Goal: Information Seeking & Learning: Learn about a topic

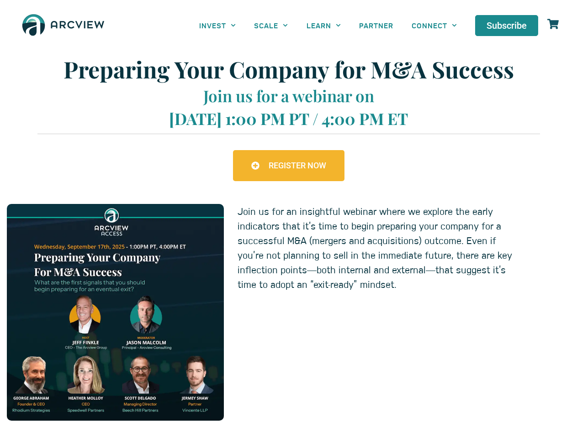
click at [288, 219] on p "Join us for an insightful webinar where we explore the early indicators that it…" at bounding box center [378, 248] width 283 height 88
click at [217, 25] on link "INVEST" at bounding box center [217, 25] width 55 height 21
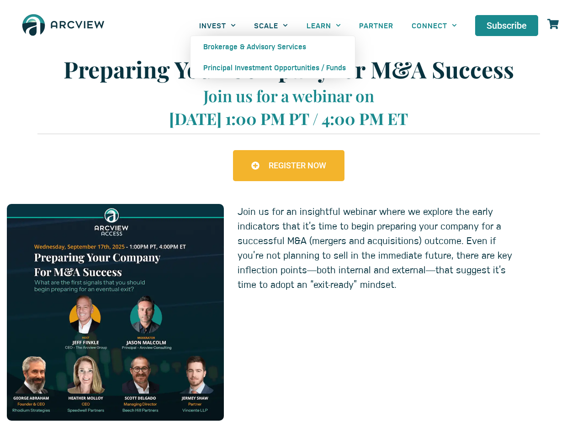
click at [271, 25] on link "SCALE" at bounding box center [271, 25] width 52 height 21
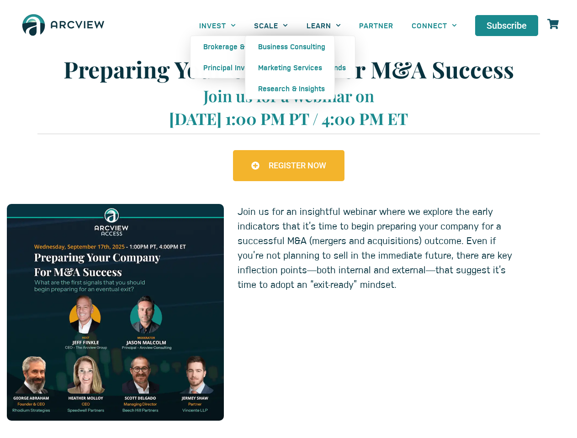
click at [323, 25] on link "LEARN" at bounding box center [323, 25] width 53 height 21
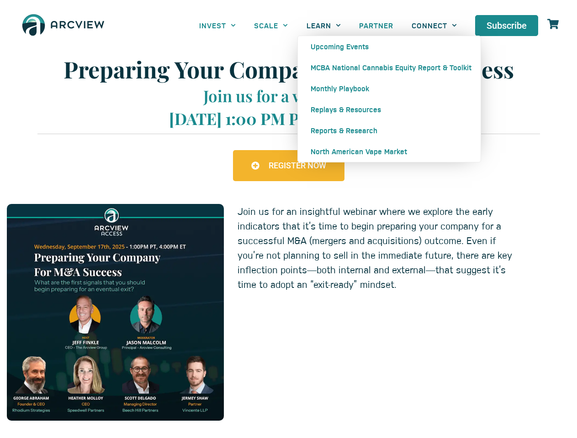
click at [434, 25] on link "CONNECT" at bounding box center [433, 25] width 63 height 21
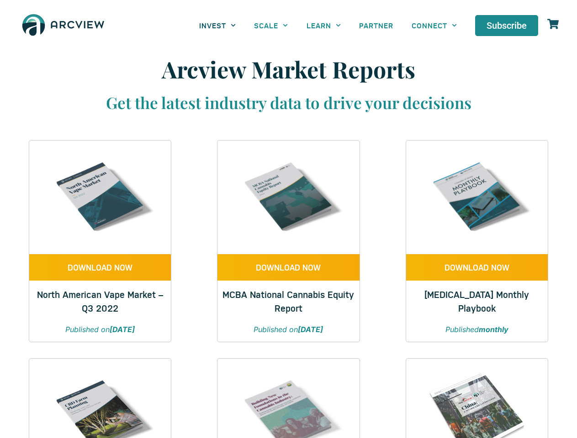
click at [217, 25] on link "INVEST" at bounding box center [217, 25] width 55 height 21
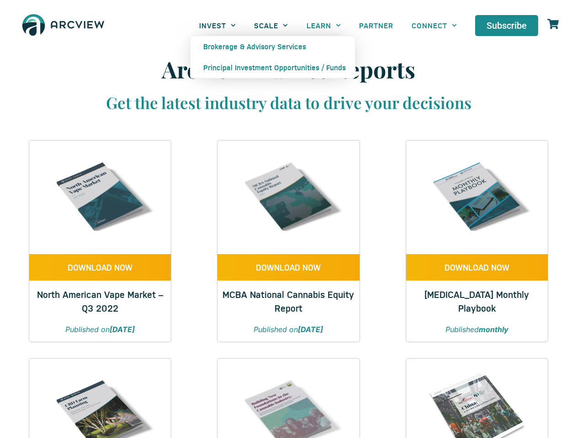
click at [271, 25] on link "SCALE" at bounding box center [271, 25] width 52 height 21
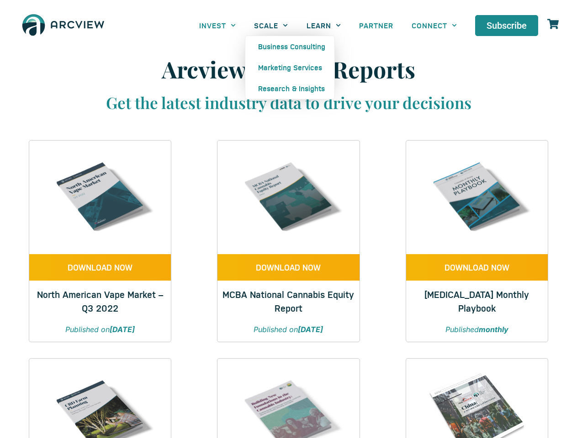
click at [323, 25] on link "LEARN" at bounding box center [323, 25] width 53 height 21
click at [434, 25] on link "CONNECT" at bounding box center [433, 25] width 63 height 21
